Goal: Transaction & Acquisition: Subscribe to service/newsletter

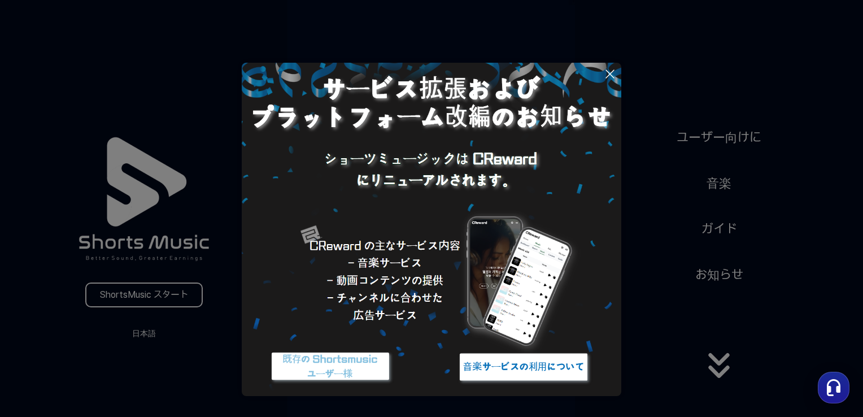
scroll to position [45, 0]
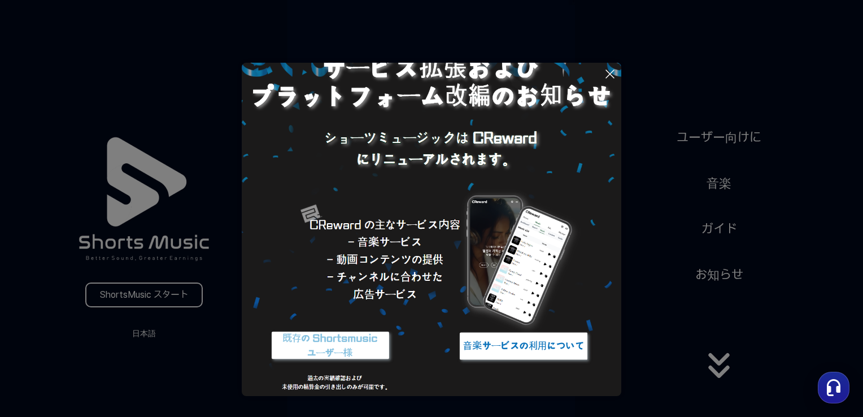
click at [510, 342] on img at bounding box center [523, 346] width 141 height 42
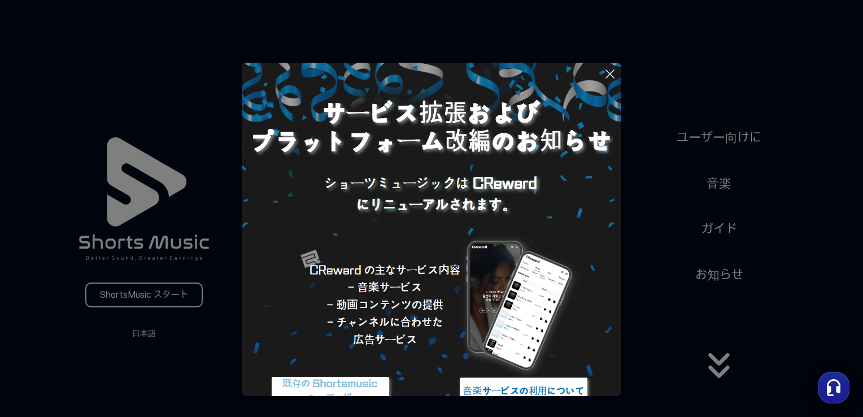
click at [612, 76] on icon at bounding box center [610, 74] width 14 height 14
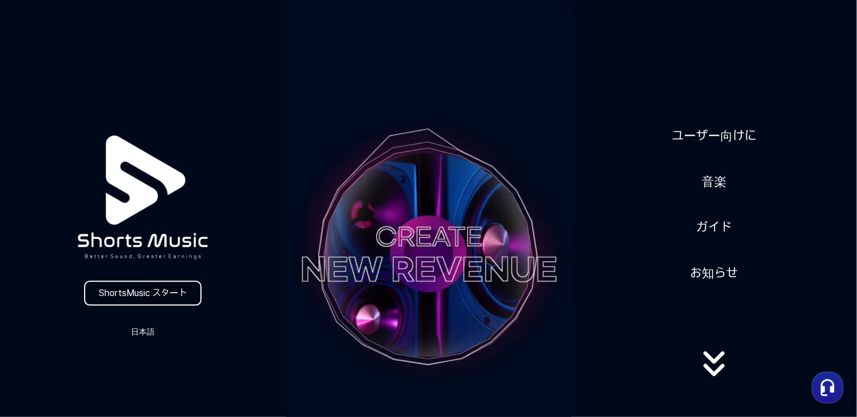
click at [127, 298] on link "ShortsMusic スタート" at bounding box center [142, 293] width 117 height 25
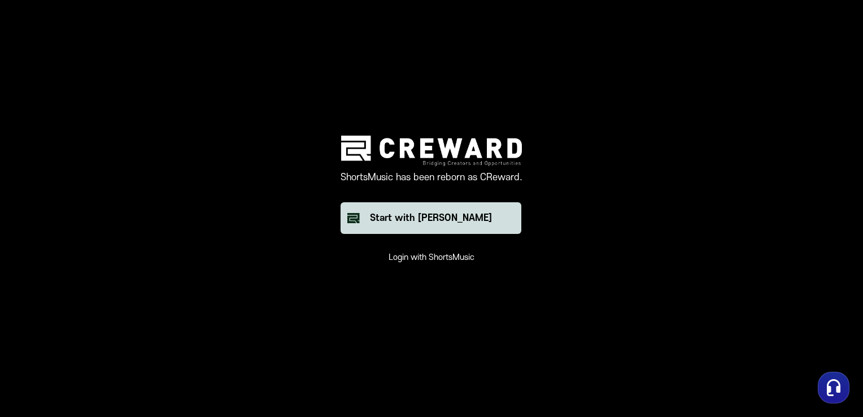
click at [420, 225] on button "Start with Creward" at bounding box center [430, 218] width 181 height 32
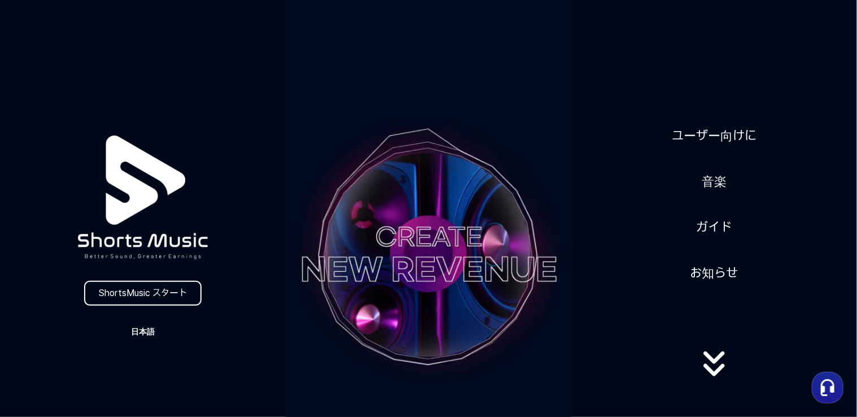
click at [139, 327] on button "日本語" at bounding box center [143, 332] width 54 height 16
click at [139, 327] on button at bounding box center [428, 208] width 857 height 417
click at [138, 295] on link "ShortsMusic スタート" at bounding box center [142, 293] width 117 height 25
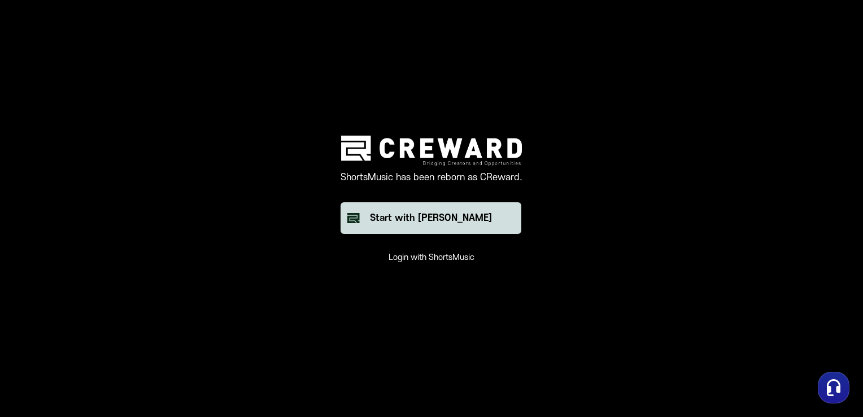
click at [429, 219] on div "Start with [PERSON_NAME]" at bounding box center [431, 218] width 122 height 14
